Goal: Navigation & Orientation: Find specific page/section

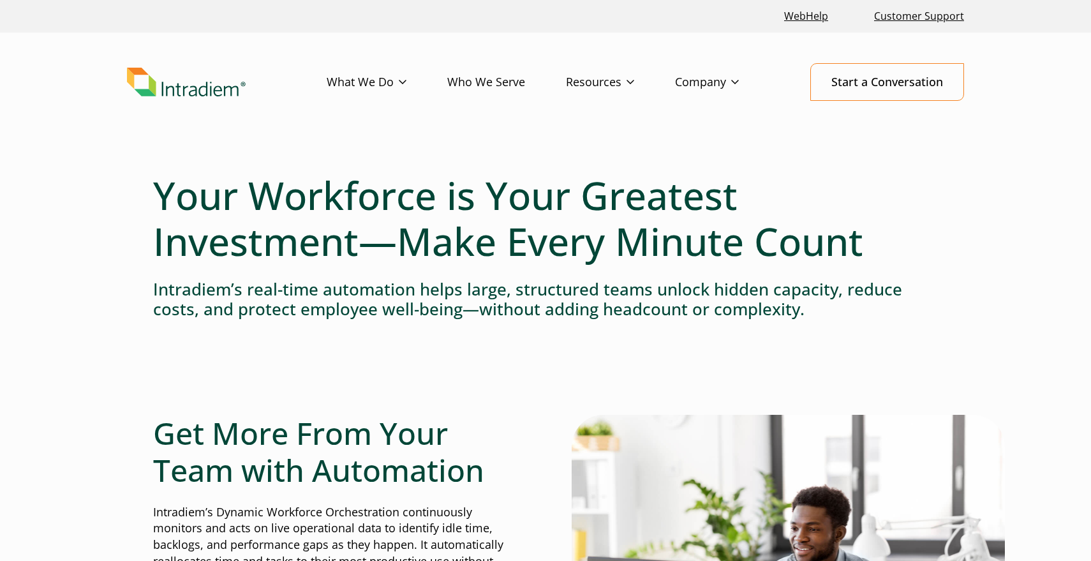
drag, startPoint x: 0, startPoint y: 0, endPoint x: 496, endPoint y: 84, distance: 503.5
click at [496, 84] on link "Who We Serve" at bounding box center [506, 82] width 119 height 37
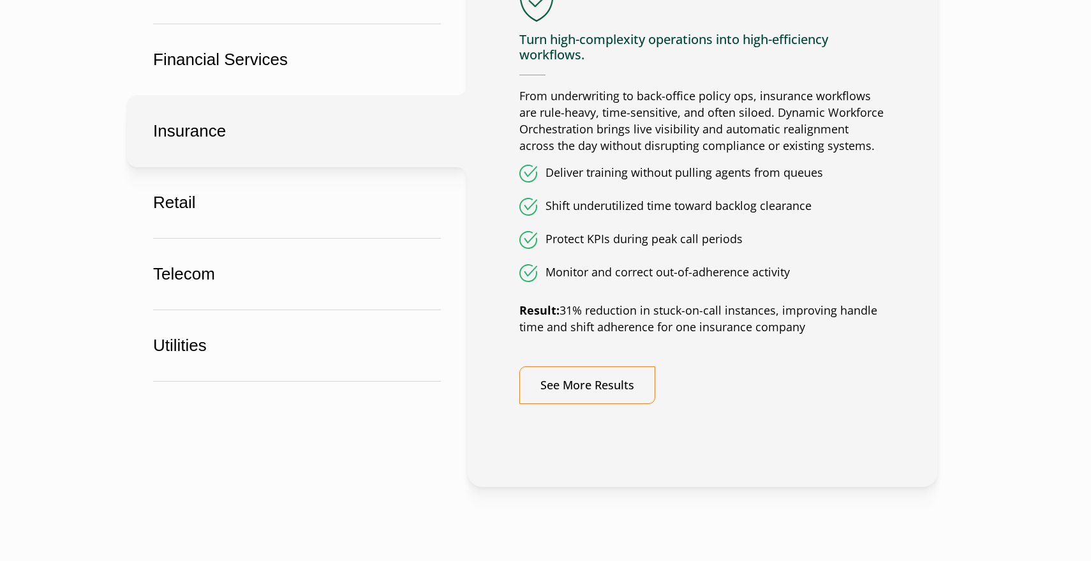
scroll to position [863, 0]
